Goal: Browse casually

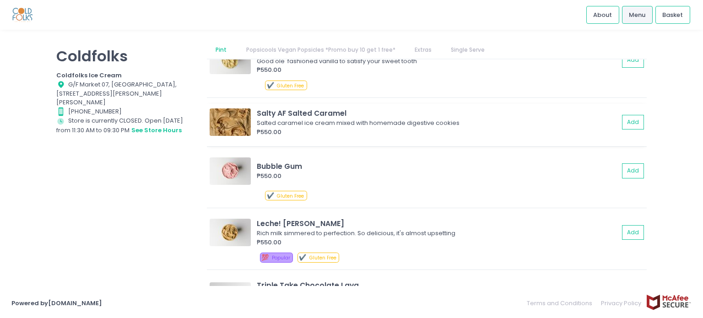
scroll to position [46, 0]
click at [231, 173] on img at bounding box center [230, 170] width 41 height 27
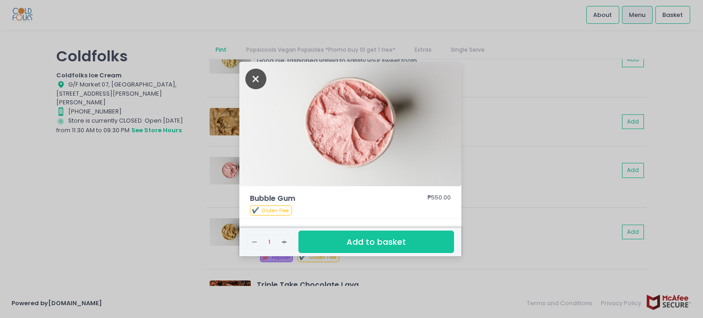
click at [258, 76] on icon "Close" at bounding box center [255, 79] width 21 height 21
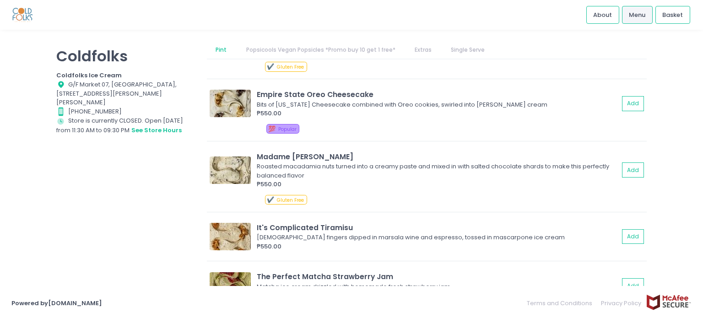
scroll to position [549, 0]
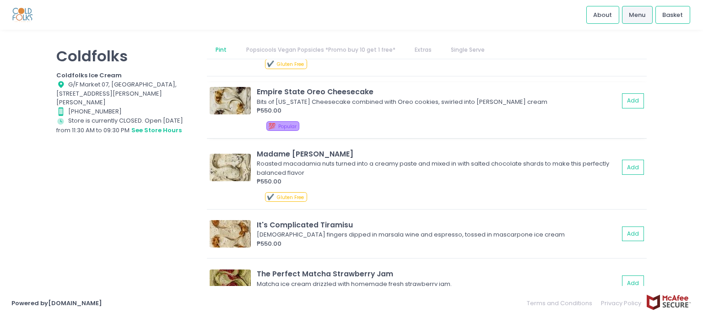
click at [221, 103] on img at bounding box center [230, 100] width 41 height 27
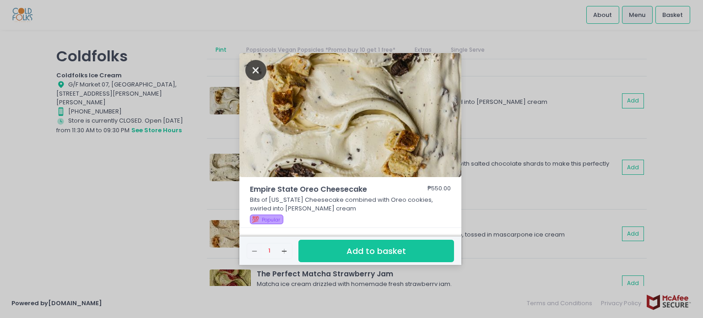
click at [258, 64] on icon "Close" at bounding box center [255, 70] width 21 height 21
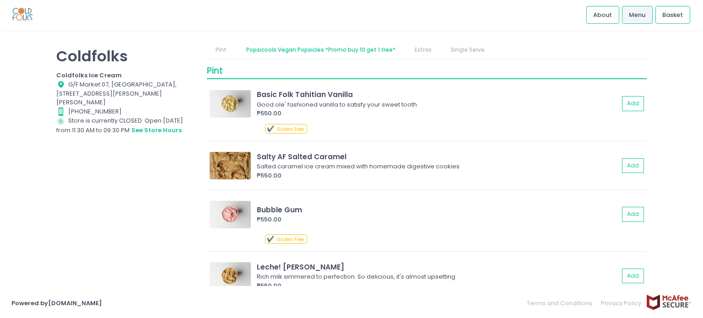
scroll to position [0, 0]
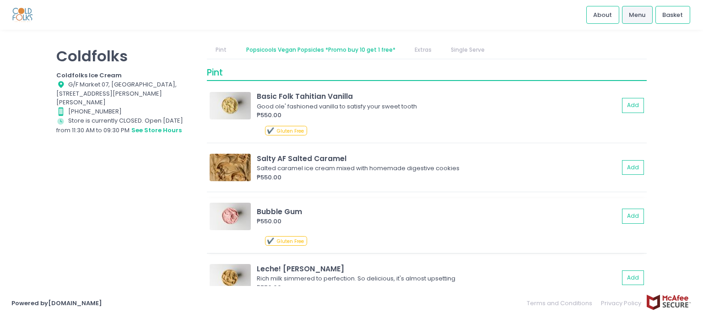
click at [229, 223] on img at bounding box center [230, 216] width 41 height 27
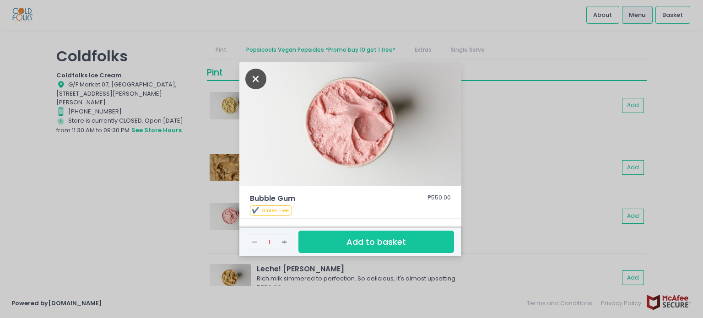
click at [254, 76] on icon "Close" at bounding box center [255, 79] width 21 height 21
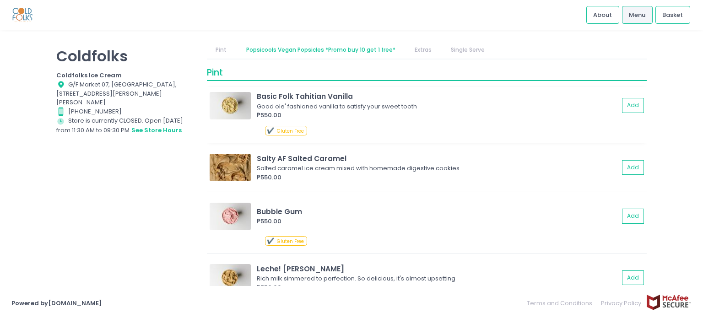
click at [225, 105] on img at bounding box center [230, 105] width 41 height 27
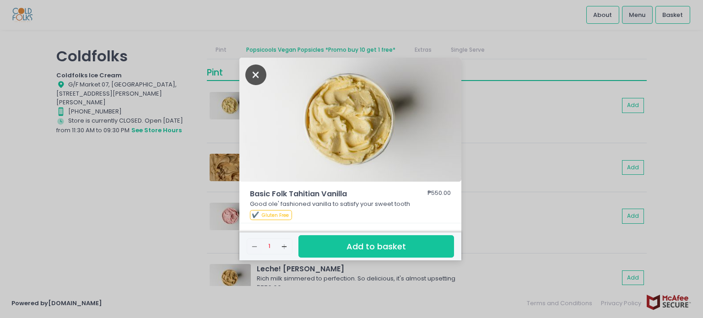
click at [247, 76] on icon "Close" at bounding box center [255, 75] width 21 height 21
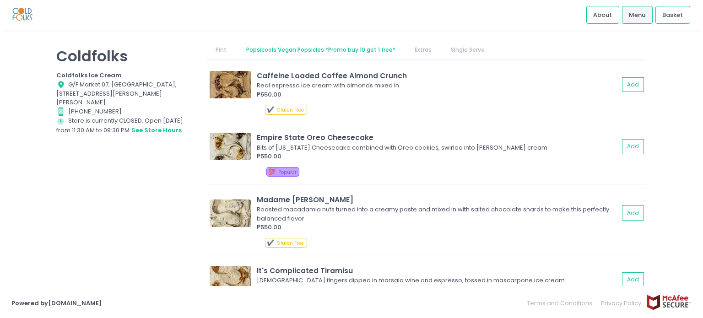
scroll to position [687, 0]
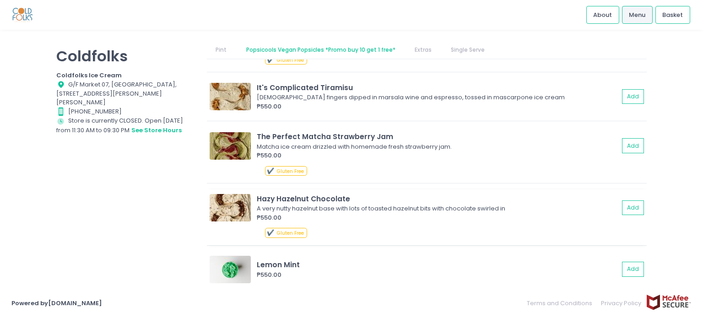
click at [233, 203] on img at bounding box center [230, 207] width 41 height 27
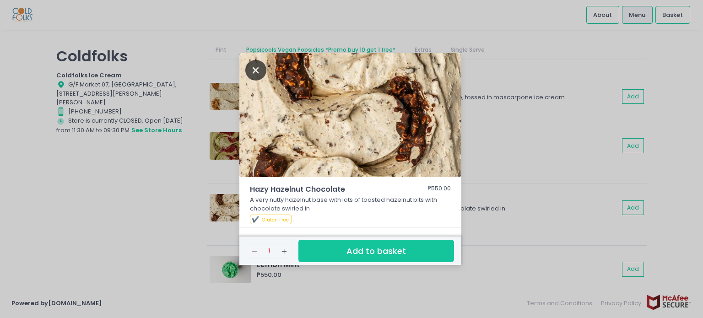
click at [262, 73] on icon "Close" at bounding box center [255, 70] width 21 height 21
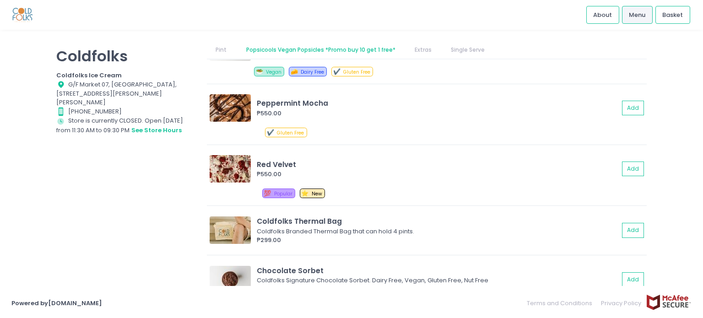
scroll to position [915, 0]
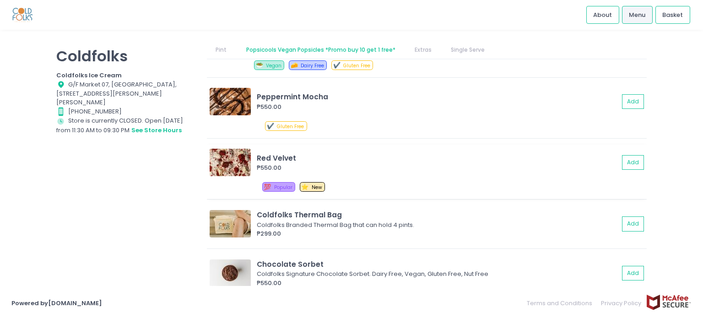
click at [230, 155] on img at bounding box center [230, 162] width 41 height 27
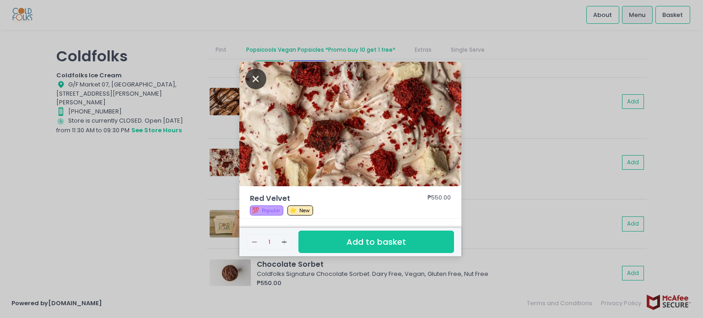
click at [254, 84] on icon "Close" at bounding box center [255, 79] width 21 height 21
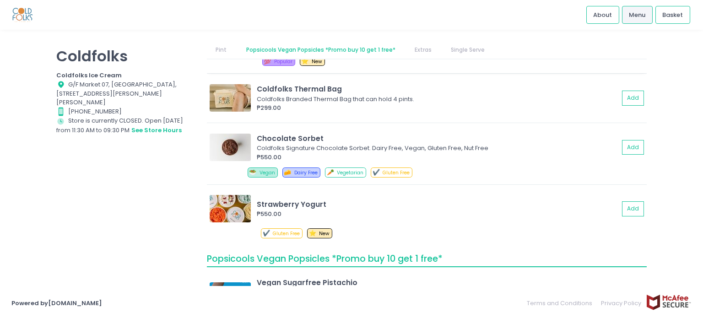
scroll to position [1053, 0]
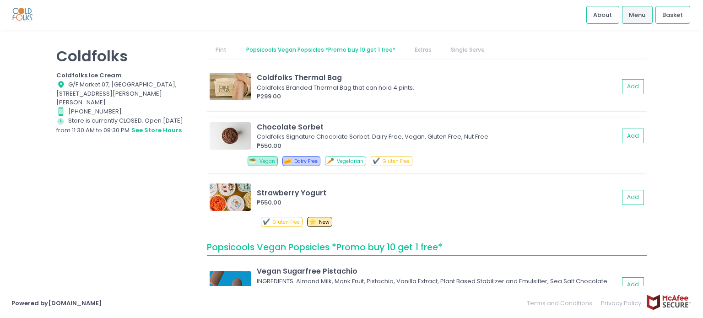
click at [227, 135] on img at bounding box center [230, 135] width 41 height 27
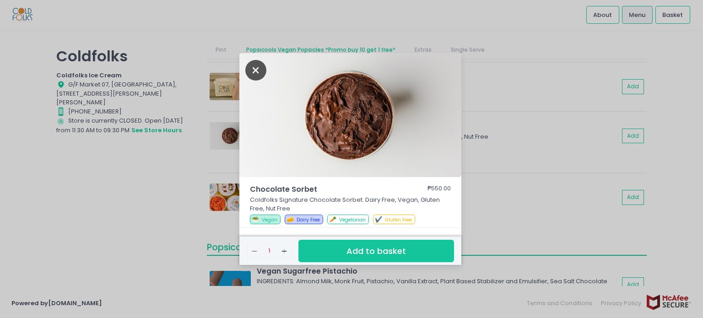
click at [260, 68] on icon "Close" at bounding box center [255, 70] width 21 height 21
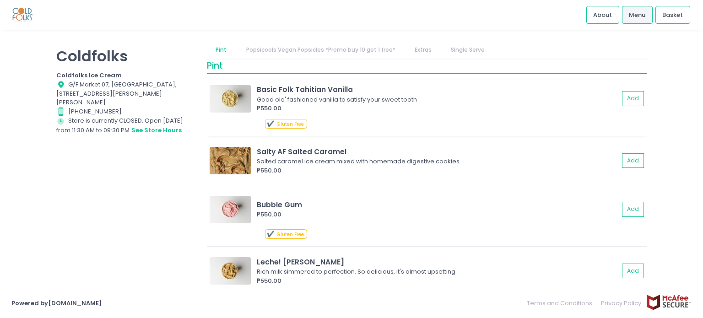
scroll to position [0, 0]
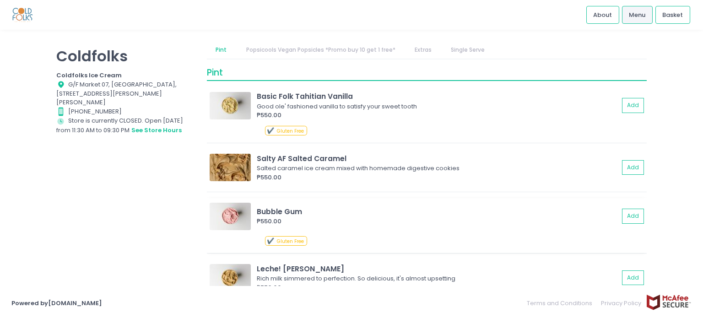
click at [234, 208] on img at bounding box center [230, 216] width 41 height 27
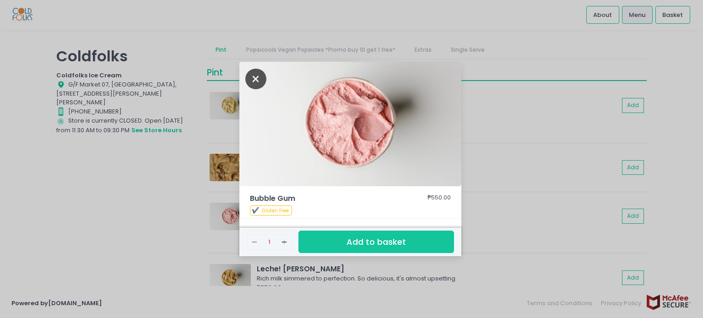
click at [254, 80] on icon "Close" at bounding box center [255, 79] width 21 height 21
